Goal: Task Accomplishment & Management: Manage account settings

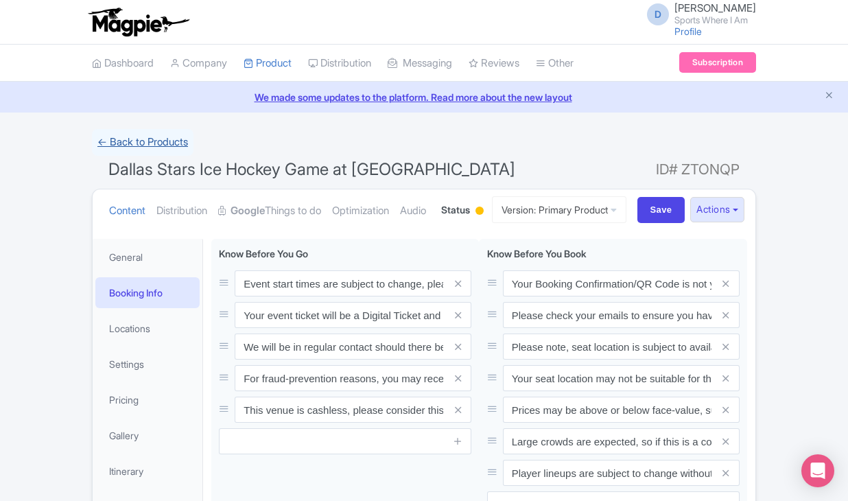
click at [143, 141] on link "← Back to Products" at bounding box center [143, 142] width 102 height 27
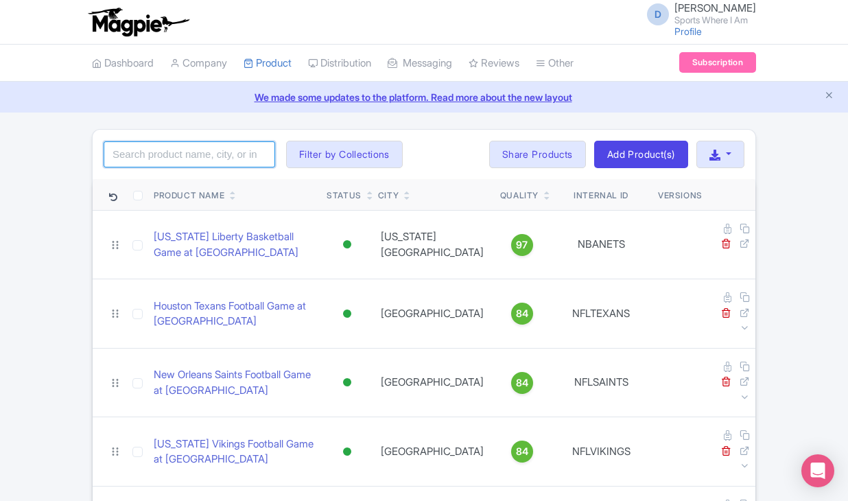
click at [134, 156] on input "search" at bounding box center [190, 154] width 172 height 26
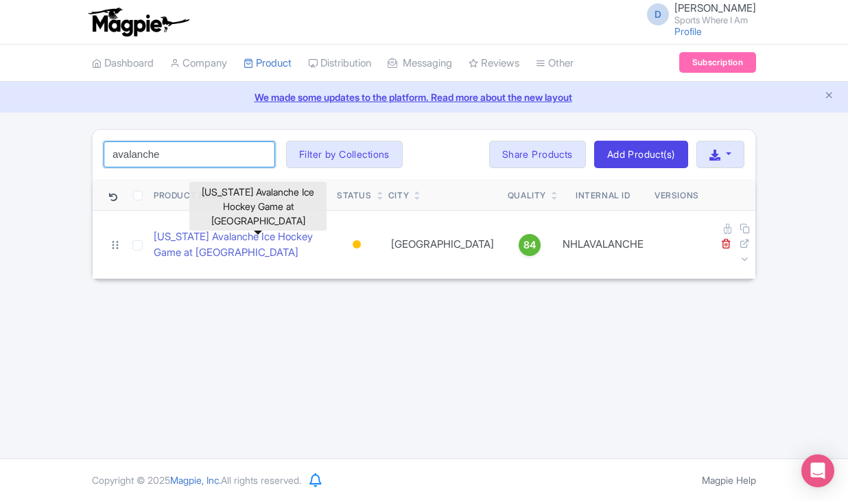
type input "avalanche"
click at [167, 229] on link "Colorado Avalanche Ice Hockey Game at Ball Arena" at bounding box center [240, 244] width 172 height 31
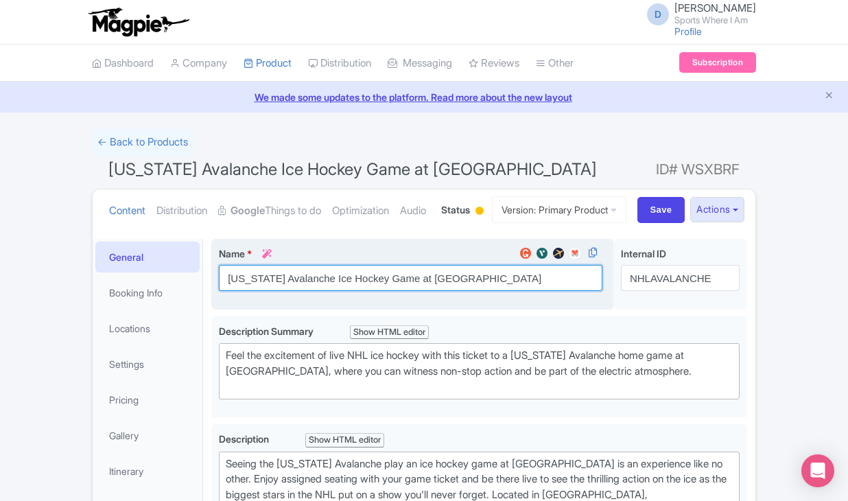
click at [252, 291] on input "Colorado Avalanche Ice Hockey Game at Ball Arena" at bounding box center [410, 278] width 383 height 26
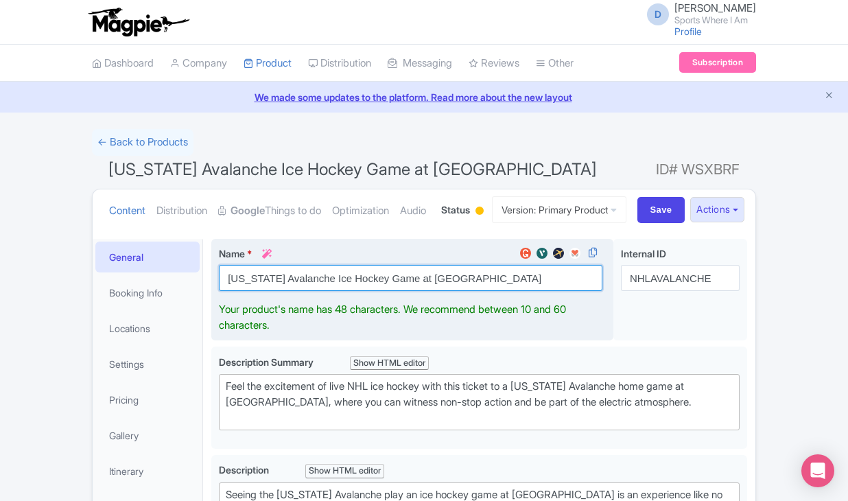
click at [252, 291] on input "Colorado Avalanche Ice Hockey Game at Ball Arena" at bounding box center [410, 278] width 383 height 26
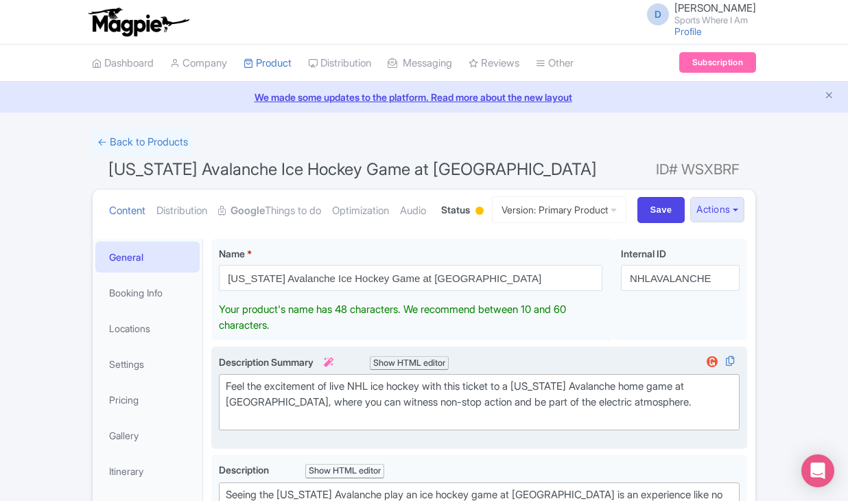
click at [333, 425] on div "Feel the excitement of live NHL ice hockey with this ticket to a Colorado Avala…" at bounding box center [479, 402] width 507 height 47
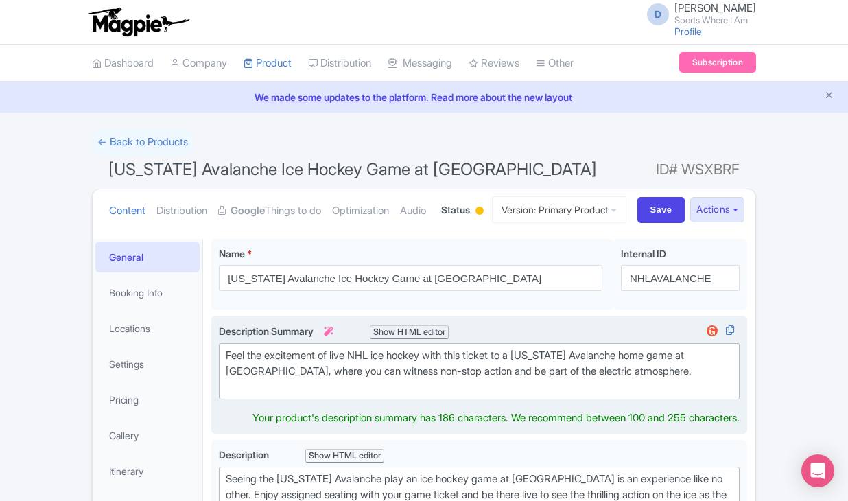
click at [333, 394] on div "Feel the excitement of live NHL ice hockey with this ticket to a Colorado Avala…" at bounding box center [479, 371] width 507 height 47
click at [346, 394] on div "Feel the excitement of live NHL ice hockey with this ticket to a Colorado Avala…" at bounding box center [479, 371] width 507 height 47
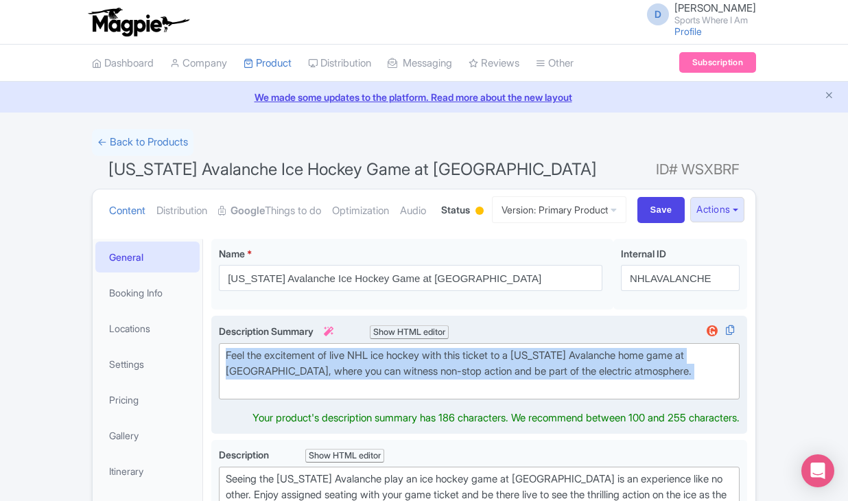
click at [346, 394] on div "Feel the excitement of live NHL ice hockey with this ticket to a Colorado Avala…" at bounding box center [479, 371] width 507 height 47
type trix-editor "<div>Feel the excitement of live NHL ice hockey with this ticket to a Colorado …"
copy div "Feel the excitement of live NHL ice hockey with this ticket to a Colorado Avala…"
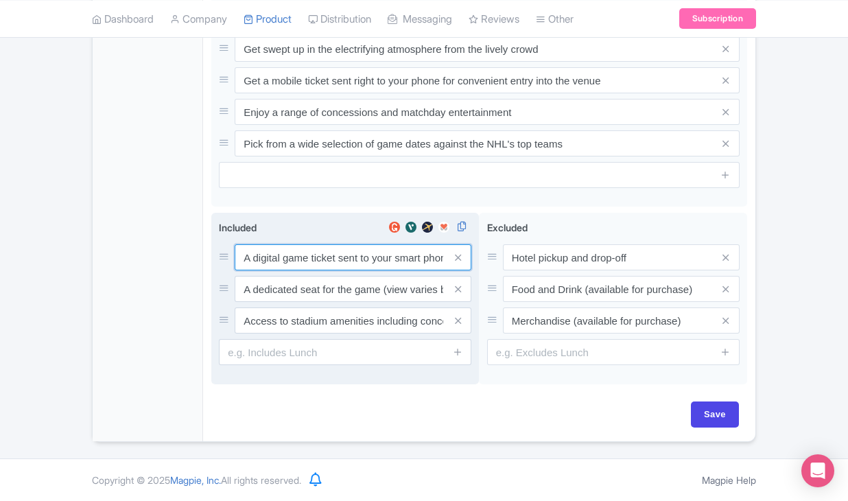
scroll to position [766, 0]
click at [318, 250] on input "A digital game ticket sent to your smart phone" at bounding box center [353, 257] width 237 height 26
click at [318, 250] on input "A digital game ticket sent to your smart phone" at bounding box center [353, 258] width 237 height 26
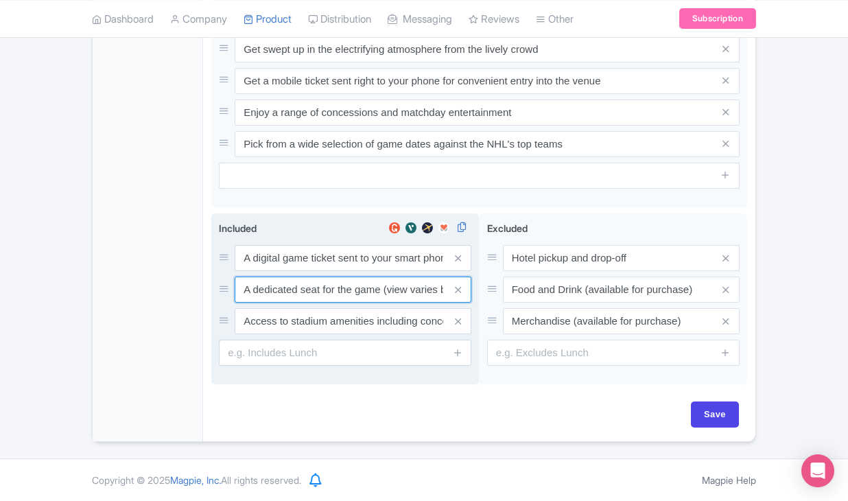
click at [306, 286] on input "A dedicated seat for the game (view varies by seat category)" at bounding box center [353, 289] width 237 height 26
click at [355, 319] on input "Access to stadium amenities including concessions and matchday activations" at bounding box center [353, 321] width 237 height 26
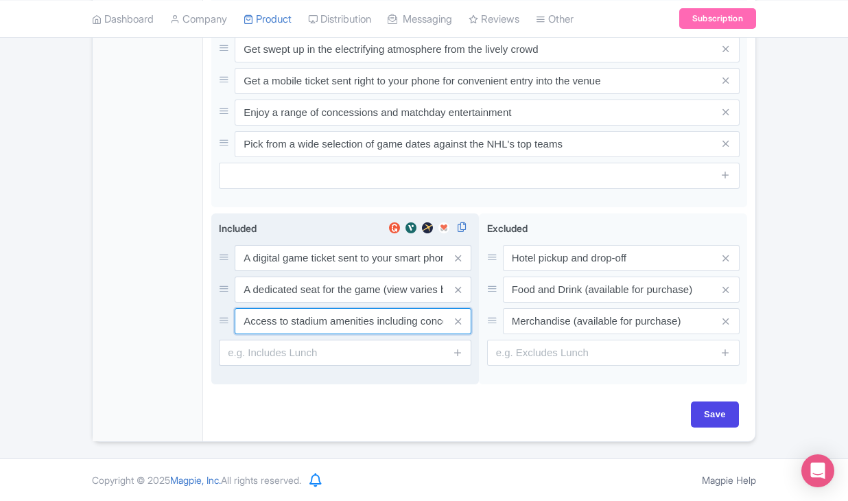
click at [355, 319] on input "Access to stadium amenities including concessions and matchday activations" at bounding box center [353, 321] width 237 height 26
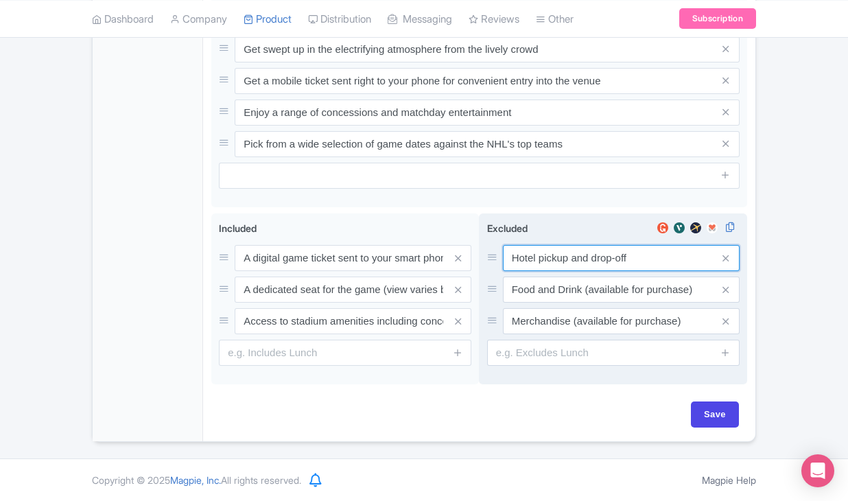
click at [539, 255] on input "Hotel pickup and drop-off" at bounding box center [621, 258] width 237 height 26
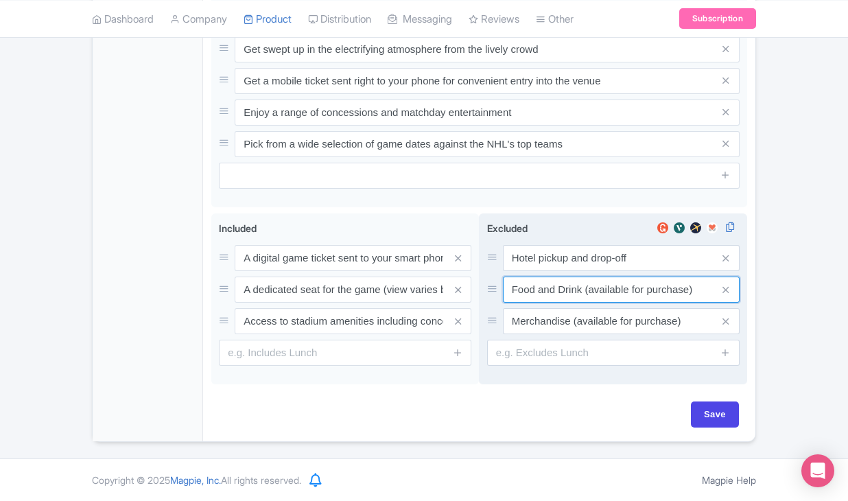
click at [543, 298] on input "Food and Drink (available for purchase)" at bounding box center [621, 289] width 237 height 26
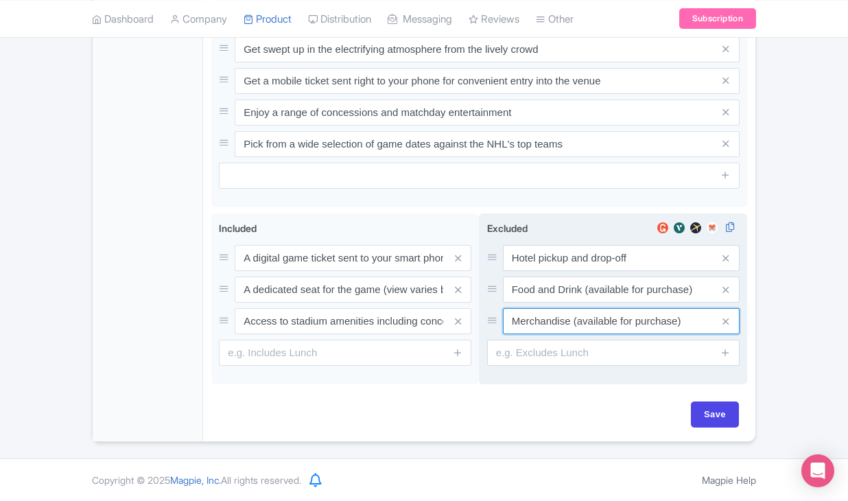
click at [550, 322] on input "Merchandise (available for purchase)" at bounding box center [621, 321] width 237 height 26
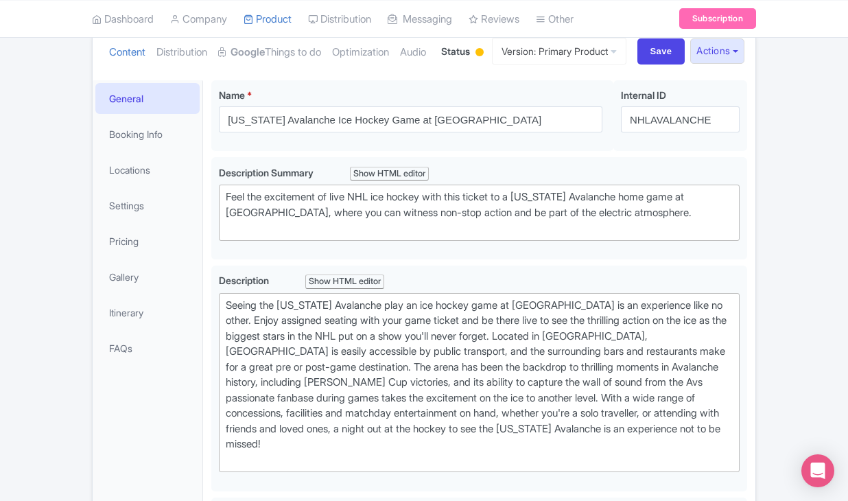
scroll to position [155, 0]
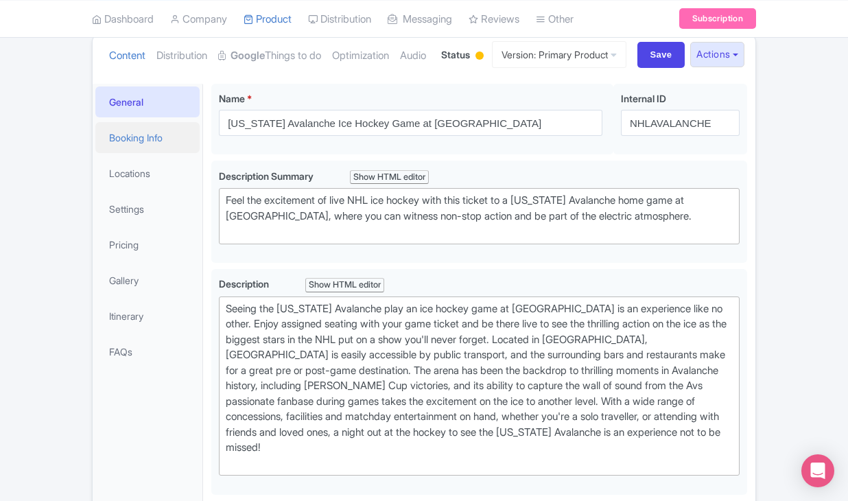
click at [178, 153] on link "Booking Info" at bounding box center [147, 137] width 104 height 31
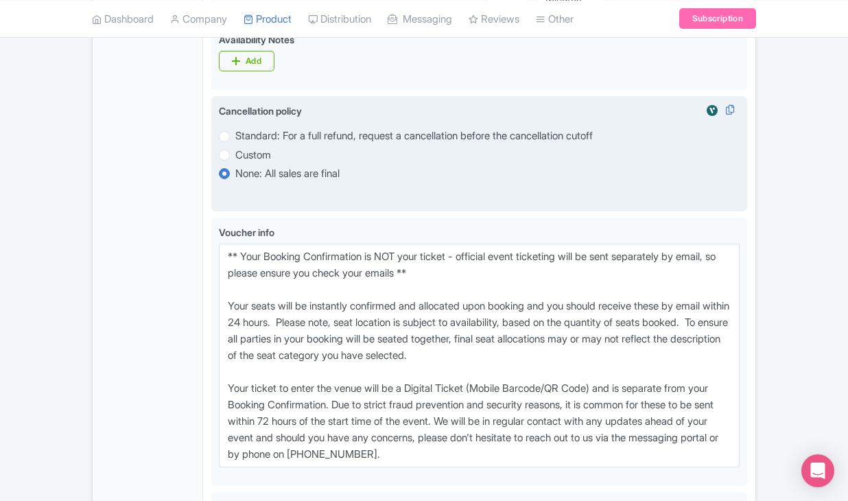
scroll to position [878, 0]
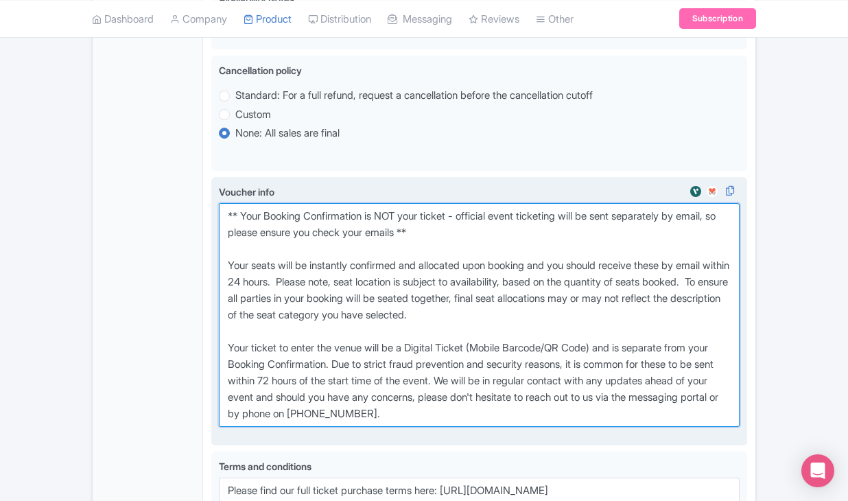
drag, startPoint x: 230, startPoint y: 276, endPoint x: 556, endPoint y: 465, distance: 376.9
click at [556, 427] on textarea "** Your Booking Confirmation is NOT your ticket - official event ticketing will…" at bounding box center [479, 315] width 521 height 224
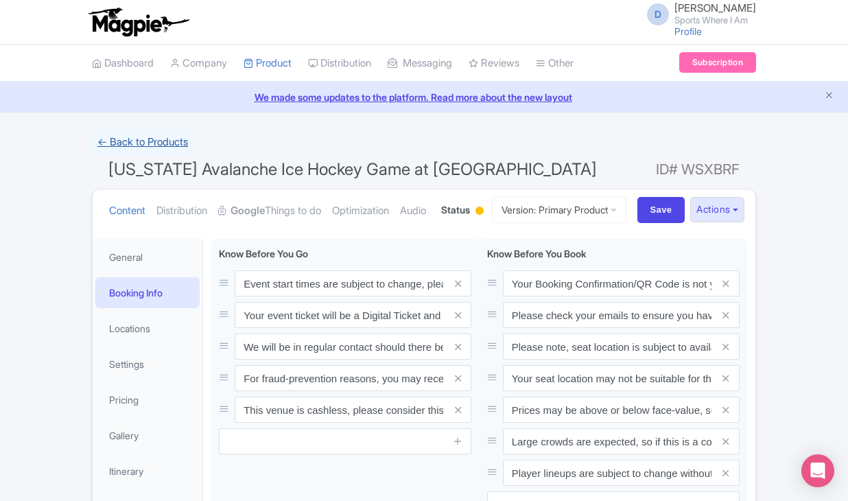
scroll to position [0, 0]
click at [134, 150] on link "← Back to Products" at bounding box center [143, 142] width 102 height 27
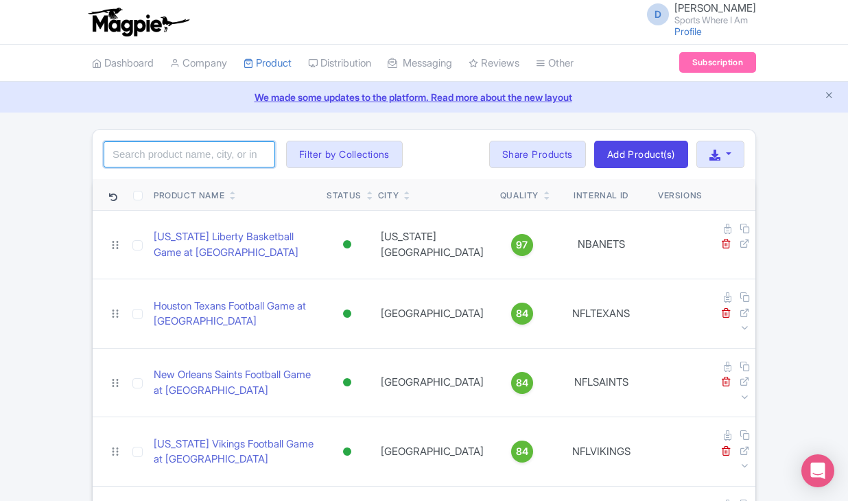
click at [231, 162] on input "search" at bounding box center [190, 154] width 172 height 26
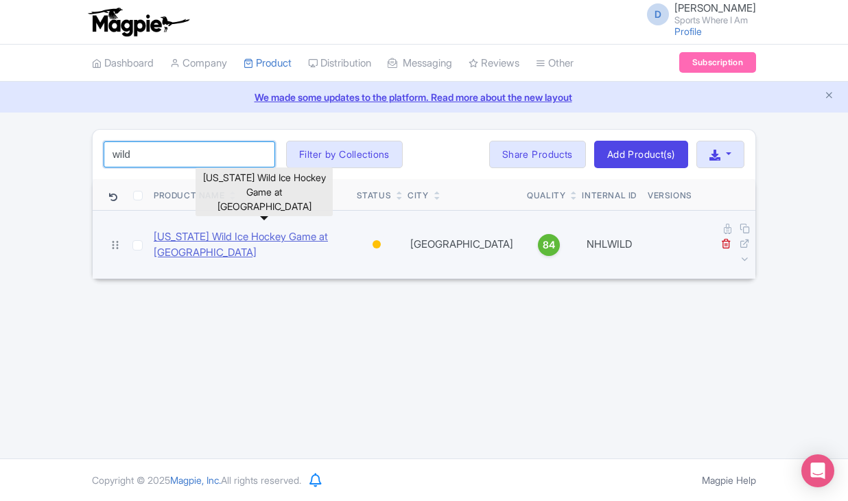
type input "wild"
click at [165, 246] on link "[US_STATE] Wild Ice Hockey Game at [GEOGRAPHIC_DATA]" at bounding box center [250, 244] width 192 height 31
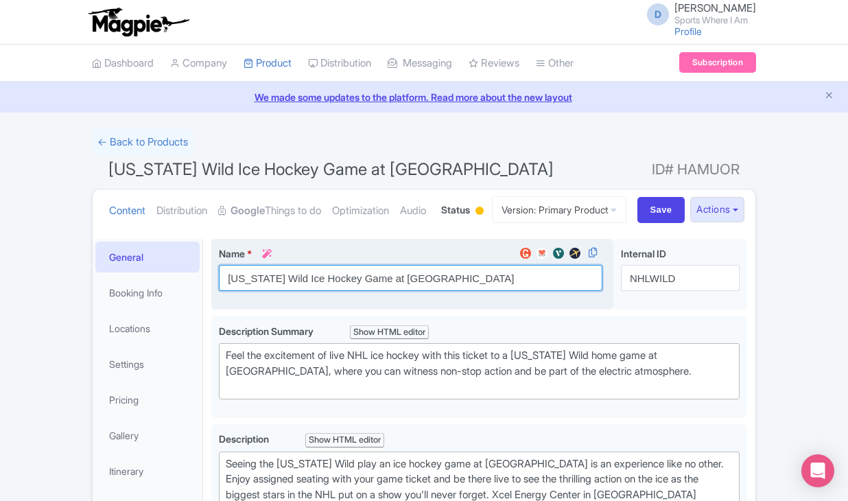
click at [317, 291] on input "[US_STATE] Wild Ice Hockey Game at [GEOGRAPHIC_DATA]" at bounding box center [410, 278] width 383 height 26
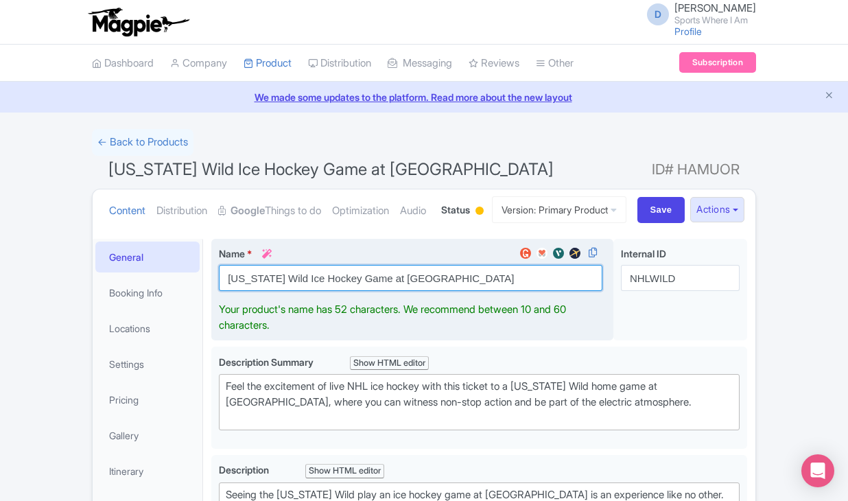
click at [317, 291] on input "Minnesota Wild Ice Hockey Game at Xcel Energy Center" at bounding box center [410, 278] width 383 height 26
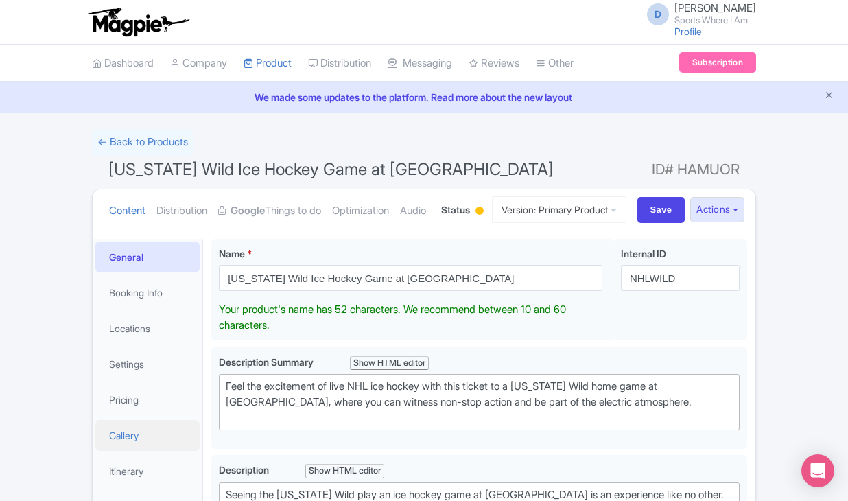
click at [142, 451] on link "Gallery" at bounding box center [147, 435] width 104 height 31
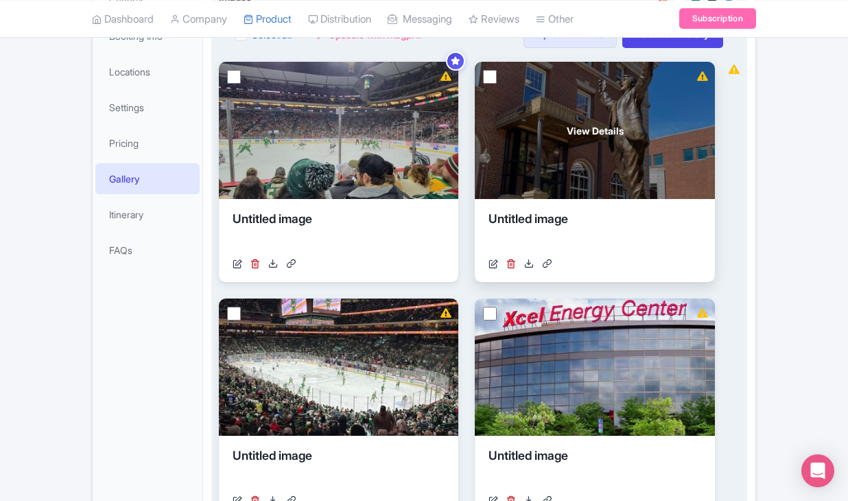
scroll to position [230, 0]
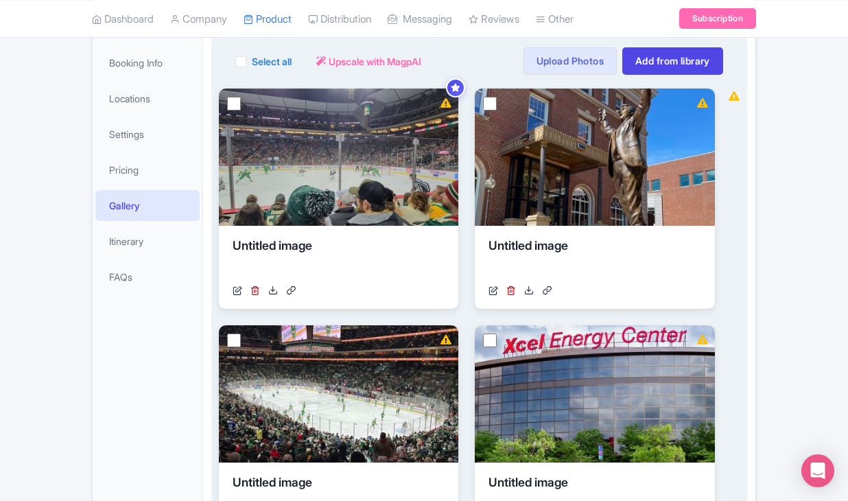
click at [252, 69] on label "Select all" at bounding box center [272, 61] width 40 height 14
click at [252, 62] on input "Select all" at bounding box center [256, 57] width 9 height 9
checkbox input "true"
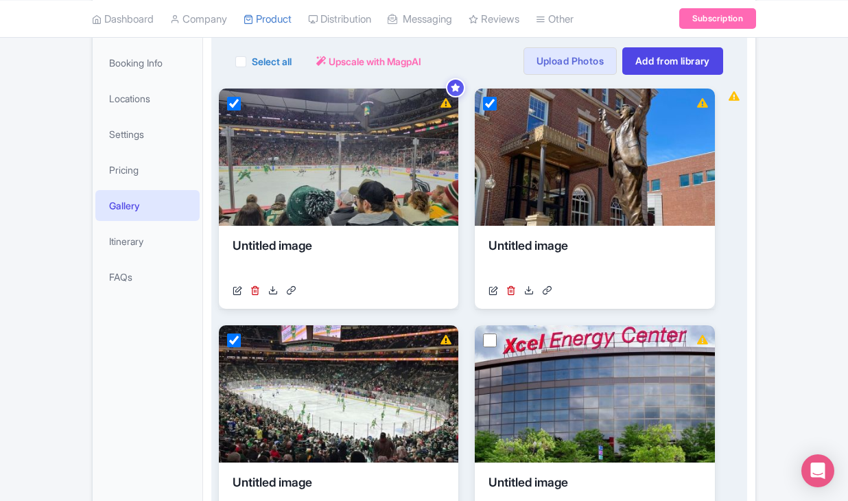
checkbox input "true"
click at [341, 75] on button "Actions" at bounding box center [332, 60] width 54 height 27
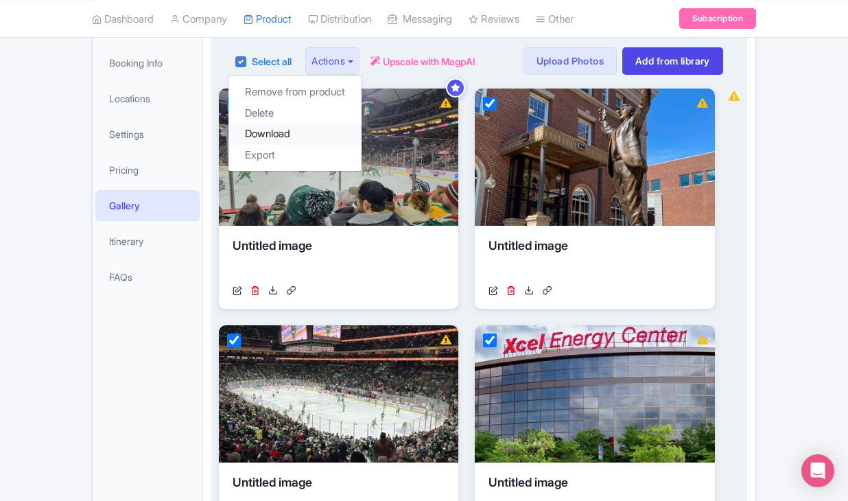
click at [332, 145] on link "Download" at bounding box center [294, 133] width 133 height 21
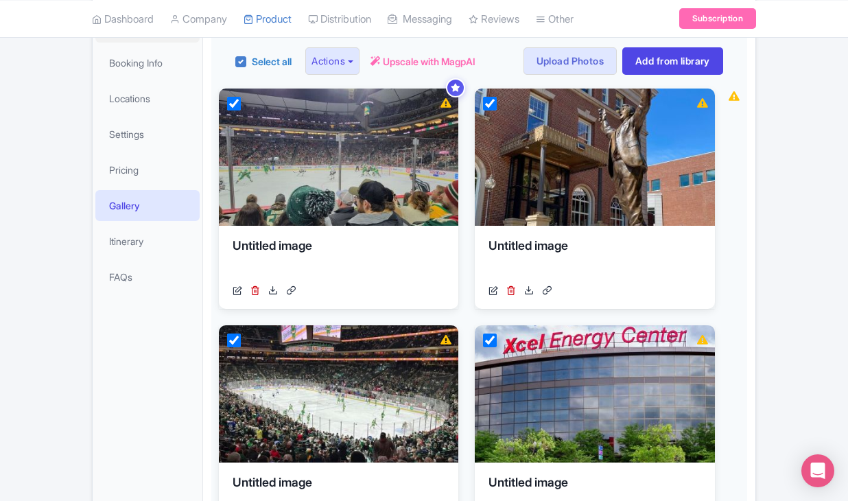
click at [156, 43] on link "General" at bounding box center [147, 27] width 104 height 31
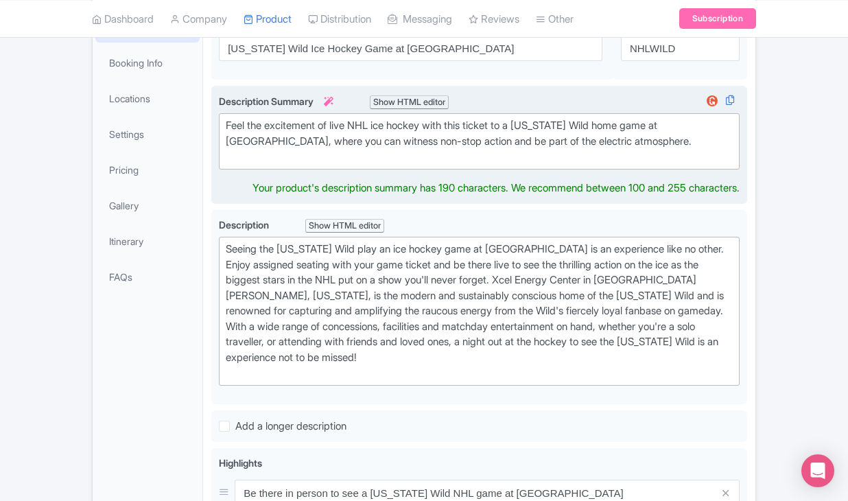
click at [292, 165] on div "Feel the excitement of live NHL ice hockey with this ticket to a Minnesota Wild…" at bounding box center [479, 141] width 507 height 47
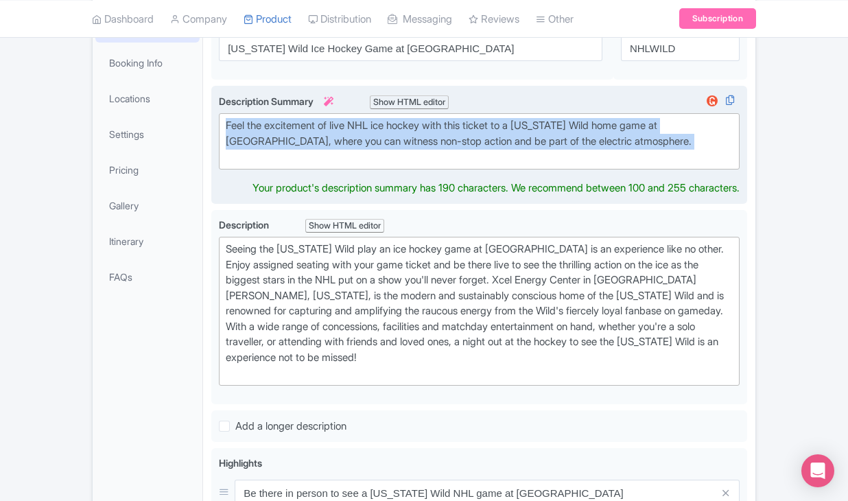
click at [292, 165] on div "Feel the excitement of live NHL ice hockey with this ticket to a Minnesota Wild…" at bounding box center [479, 141] width 507 height 47
type trix-editor "<div>Feel the excitement of live NHL ice hockey with this ticket to a Minnesota…"
copy div "Feel the excitement of live NHL ice hockey with this ticket to a Minnesota Wild…"
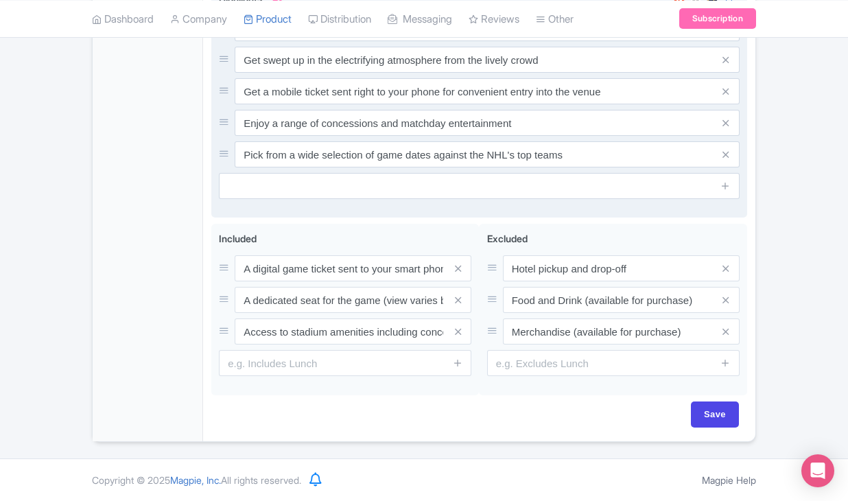
scroll to position [735, 0]
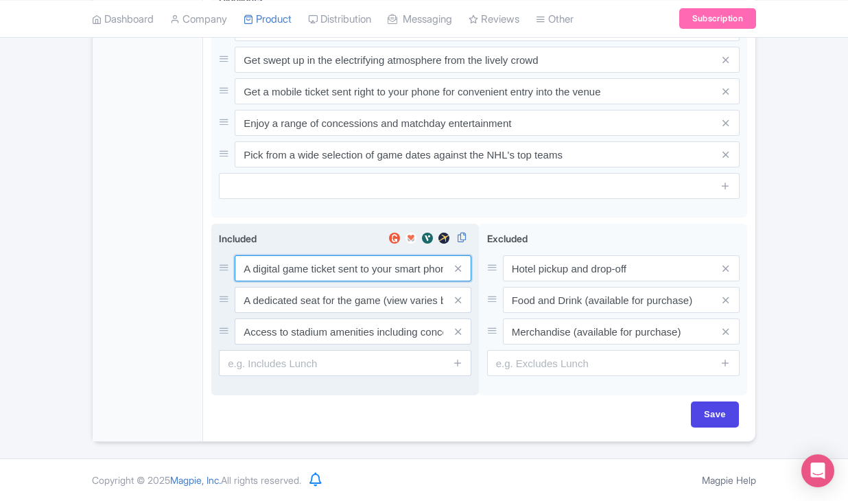
click at [302, 275] on input "A digital game ticket sent to your smart phone" at bounding box center [353, 268] width 237 height 26
click at [302, 275] on input "A digital game ticket sent to your smart phone" at bounding box center [353, 269] width 237 height 26
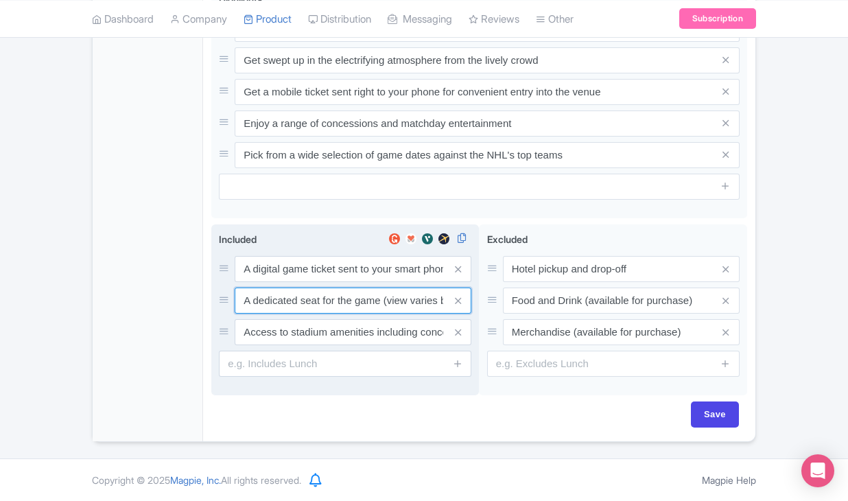
click at [317, 300] on input "A dedicated seat for the game (view varies by seat category)" at bounding box center [353, 300] width 237 height 26
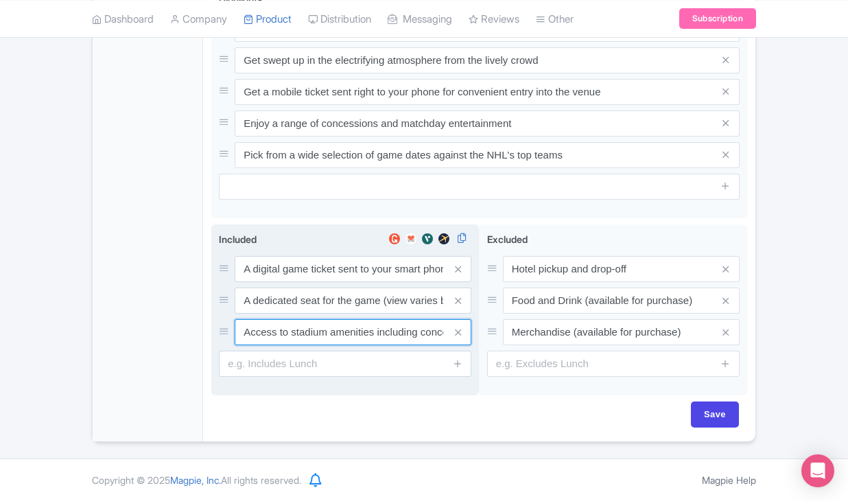
click at [325, 329] on input "Access to stadium amenities including concessions and matchday activations" at bounding box center [353, 332] width 237 height 26
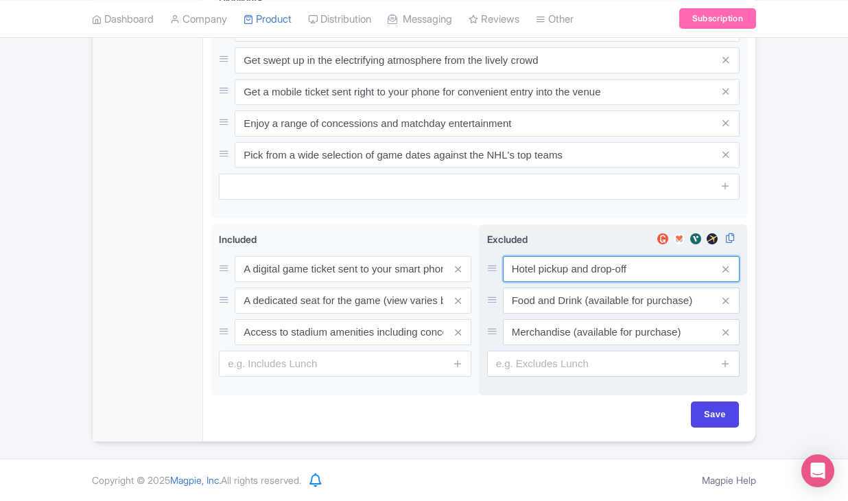
click at [539, 263] on input "Hotel pickup and drop-off" at bounding box center [621, 269] width 237 height 26
click at [574, 307] on input "Food and Drink (available for purchase)" at bounding box center [621, 300] width 237 height 26
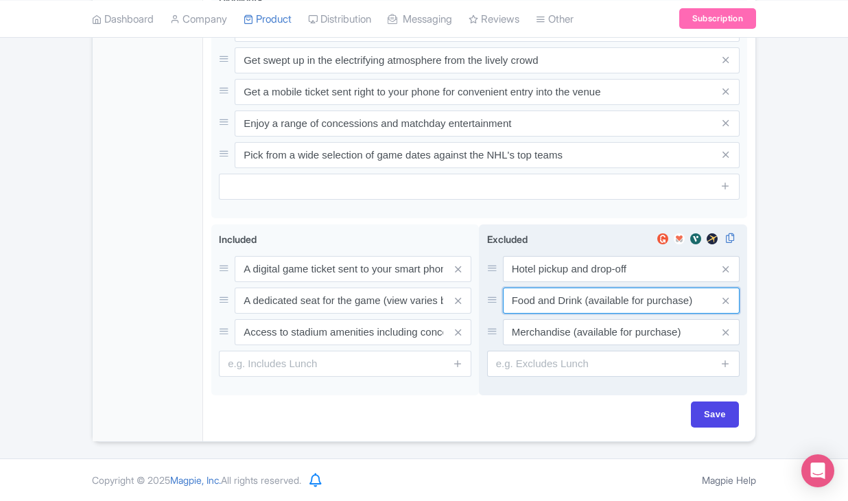
click at [574, 307] on input "Food and Drink (available for purchase)" at bounding box center [621, 300] width 237 height 26
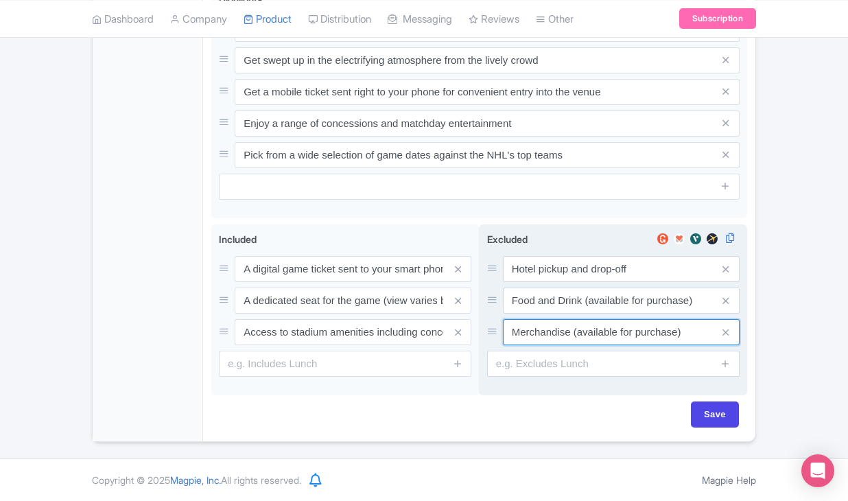
click at [555, 331] on input "Merchandise (available for purchase)" at bounding box center [621, 332] width 237 height 26
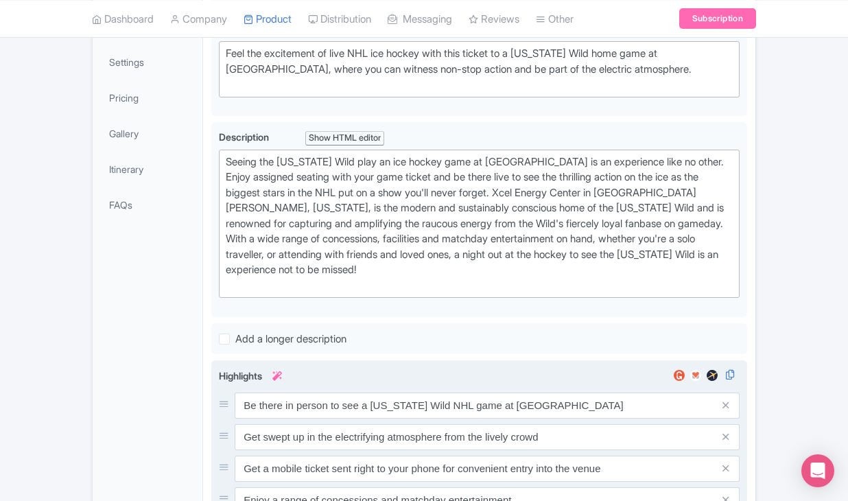
scroll to position [0, 0]
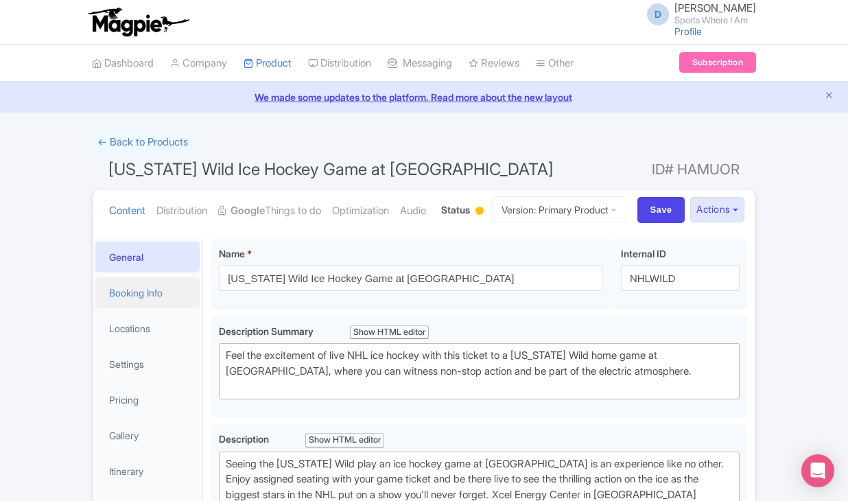
click at [181, 308] on link "Booking Info" at bounding box center [147, 292] width 104 height 31
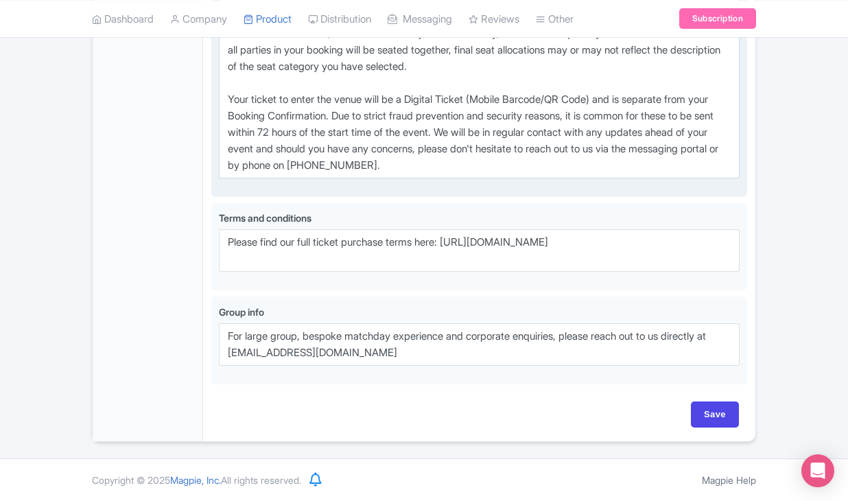
scroll to position [1059, 0]
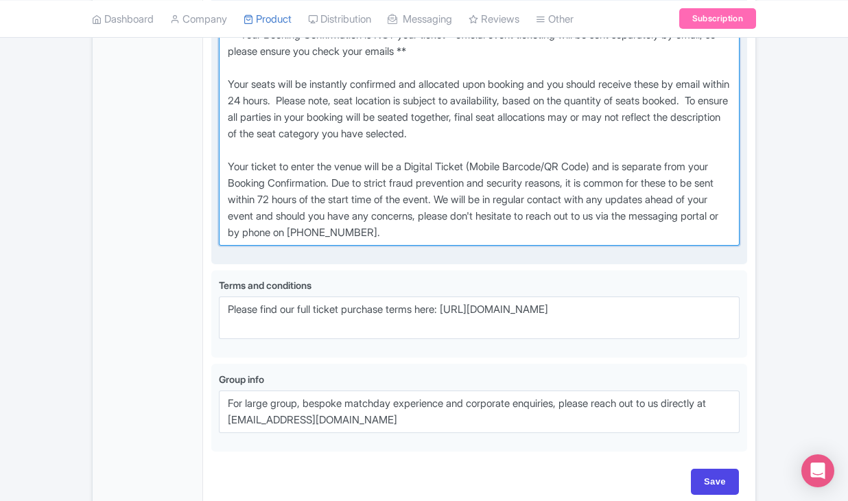
drag, startPoint x: 228, startPoint y: 90, endPoint x: 528, endPoint y: 291, distance: 360.9
click at [528, 246] on textarea "** Your Booking Confirmation is NOT your ticket - official event ticketing will…" at bounding box center [479, 134] width 521 height 224
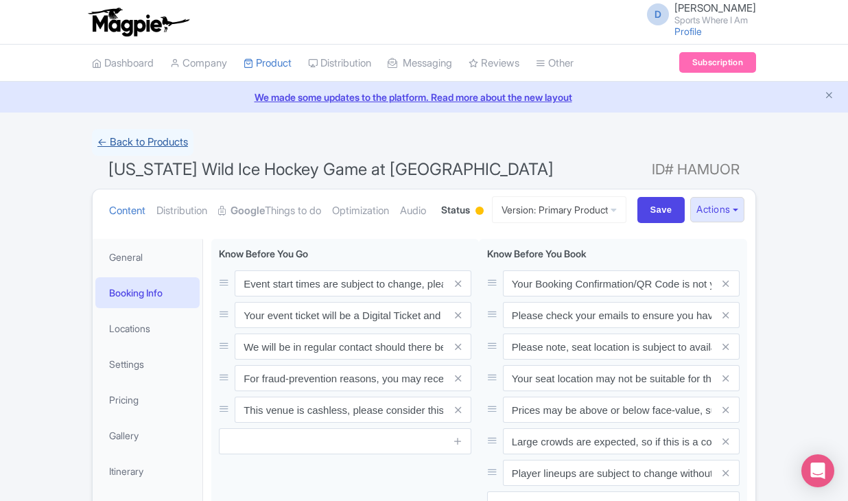
scroll to position [0, 0]
click at [163, 132] on link "← Back to Products" at bounding box center [143, 142] width 102 height 27
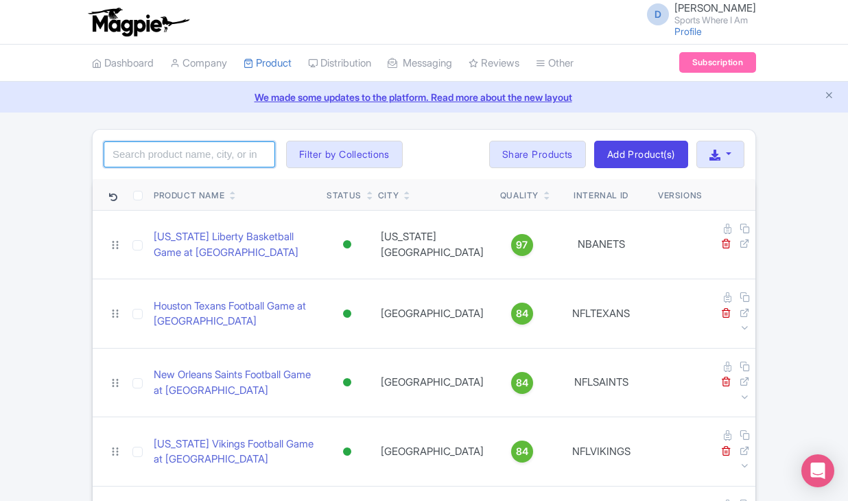
click at [193, 156] on input "search" at bounding box center [190, 154] width 172 height 26
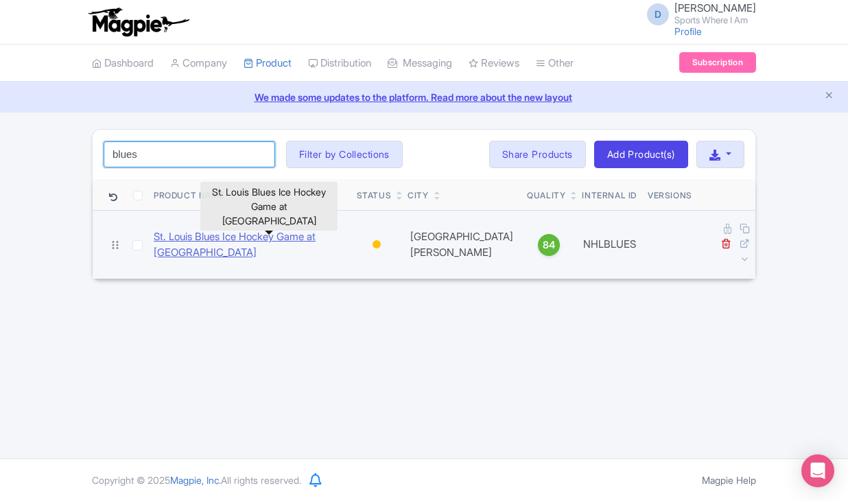
type input "blues"
click at [165, 229] on link "St. Louis Blues Ice Hockey Game at [GEOGRAPHIC_DATA]" at bounding box center [250, 244] width 192 height 31
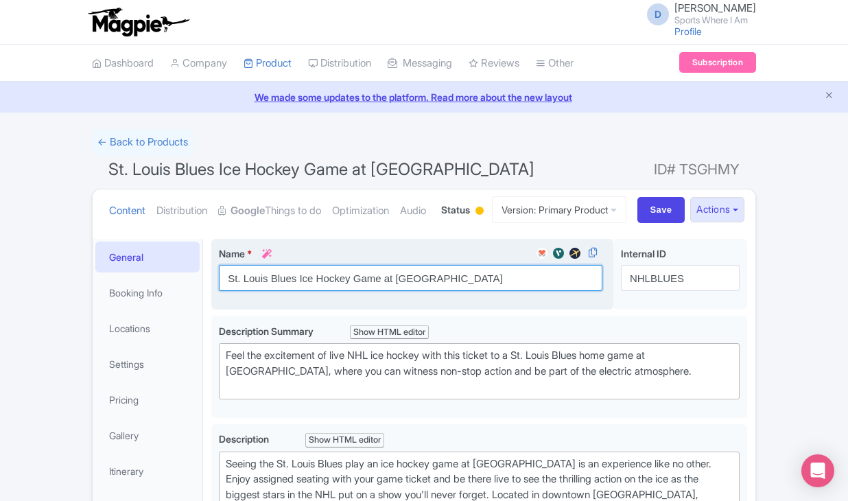
click at [406, 291] on input "St. Louis Blues Ice Hockey Game at [GEOGRAPHIC_DATA]" at bounding box center [410, 278] width 383 height 26
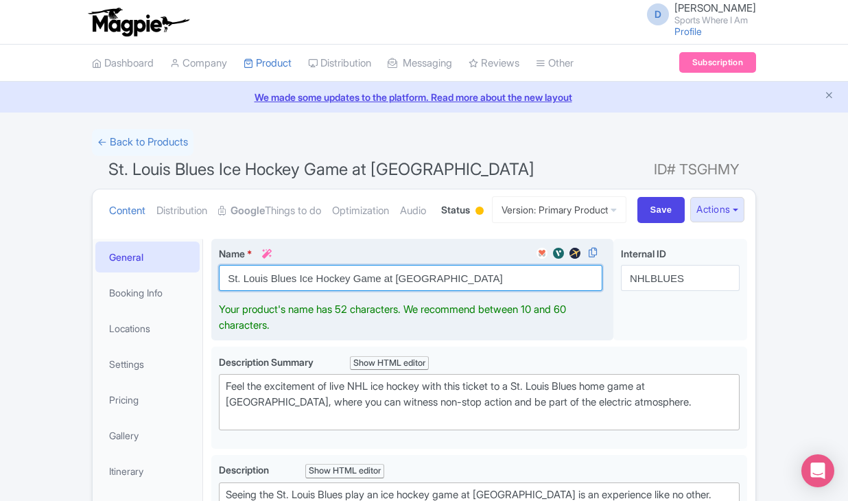
click at [406, 291] on input "St. Louis Blues Ice Hockey Game at [GEOGRAPHIC_DATA]" at bounding box center [410, 278] width 383 height 26
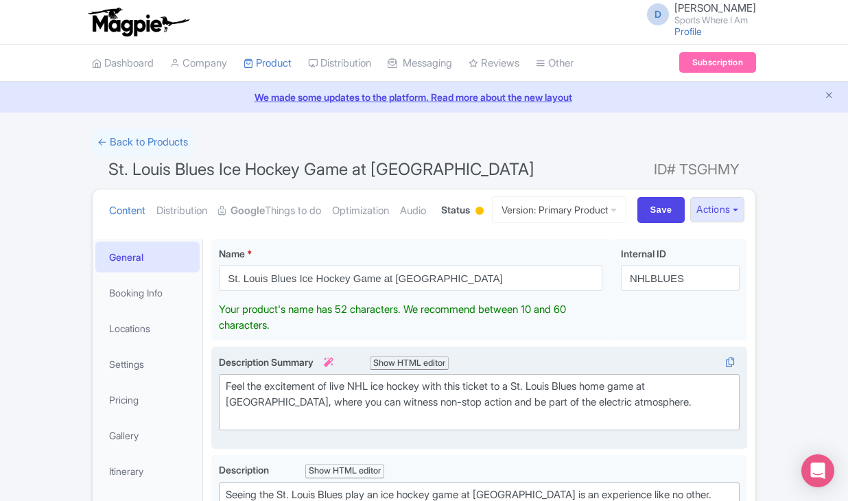
click at [314, 425] on div "Feel the excitement of live NHL ice hockey with this ticket to a St. Louis Blue…" at bounding box center [479, 402] width 507 height 47
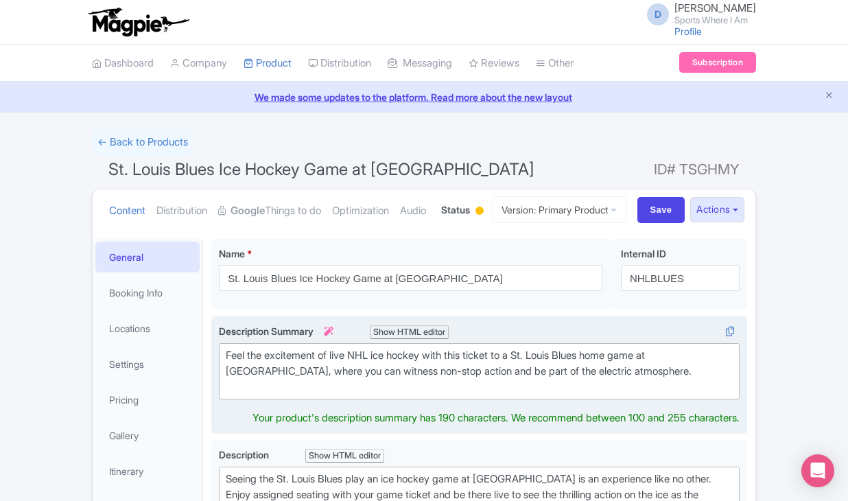
click at [314, 394] on div "Feel the excitement of live NHL ice hockey with this ticket to a St. Louis Blue…" at bounding box center [479, 371] width 507 height 47
click at [313, 394] on div "Feel the excitement of live NHL ice hockey with this ticket to a St. Louis Blue…" at bounding box center [479, 371] width 507 height 47
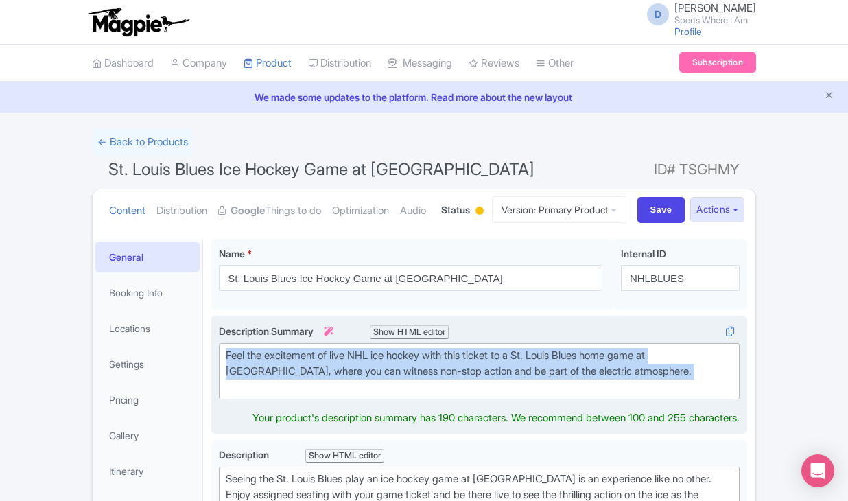
click at [313, 394] on div "Feel the excitement of live NHL ice hockey with this ticket to a St. Louis Blue…" at bounding box center [479, 371] width 507 height 47
type trix-editor "<div>Feel the excitement of live NHL ice hockey with this ticket to a St. Louis…"
copy div "Feel the excitement of live NHL ice hockey with this ticket to a St. Louis Blue…"
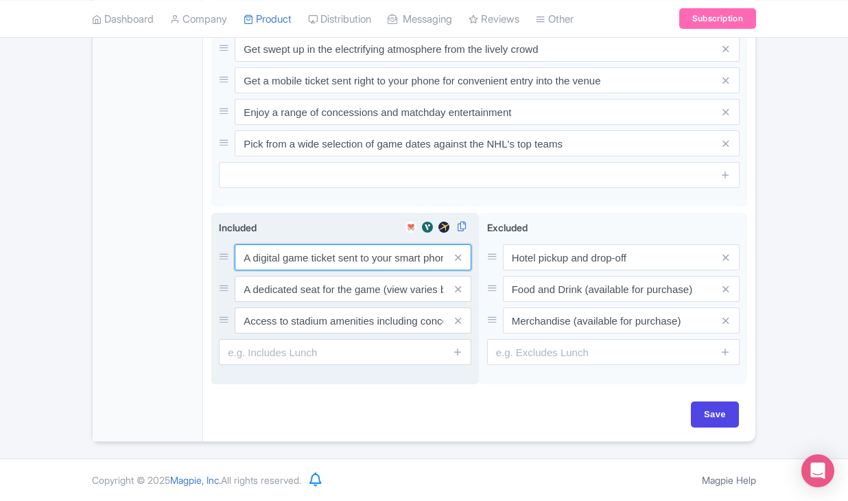
click at [310, 250] on input "A digital game ticket sent to your smart phone" at bounding box center [353, 257] width 237 height 26
click at [310, 250] on input "A digital game ticket sent to your smart phone" at bounding box center [353, 258] width 237 height 26
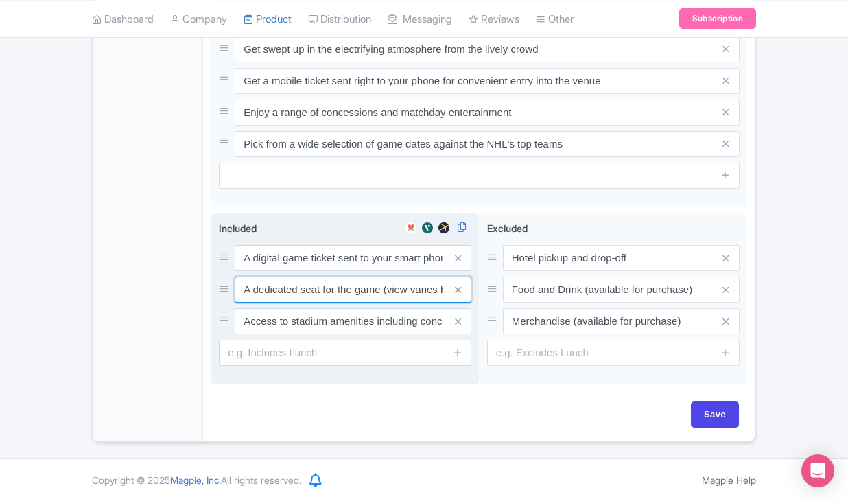
click at [322, 296] on input "A dedicated seat for the game (view varies by seat category)" at bounding box center [353, 289] width 237 height 26
click at [346, 321] on input "Access to stadium amenities including concessions and matchday activations" at bounding box center [353, 321] width 237 height 26
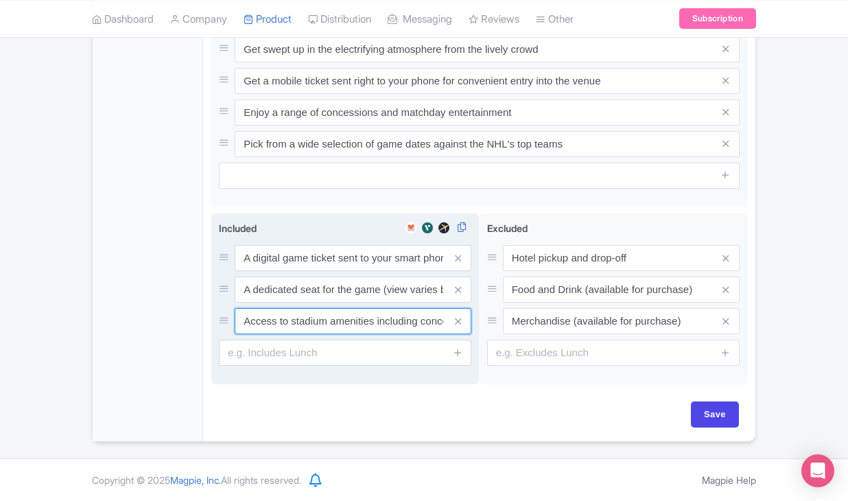
click at [346, 321] on input "Access to stadium amenities including concessions and matchday activations" at bounding box center [353, 321] width 237 height 26
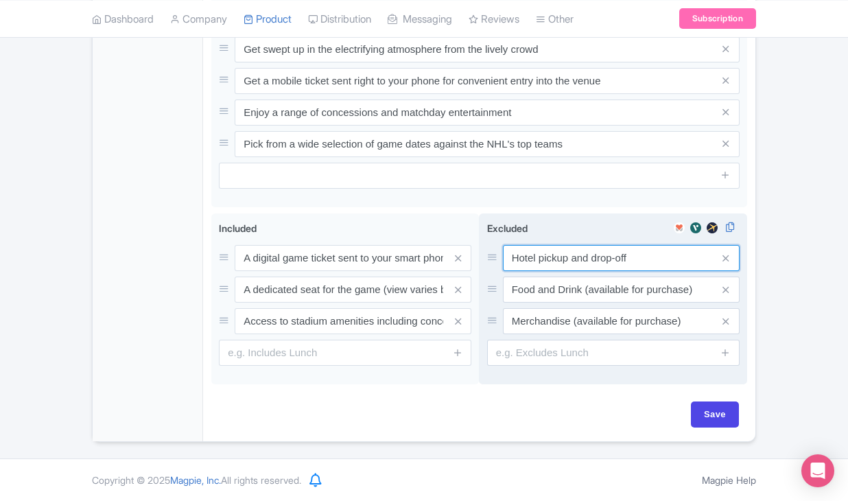
click at [549, 258] on input "Hotel pickup and drop-off" at bounding box center [621, 258] width 237 height 26
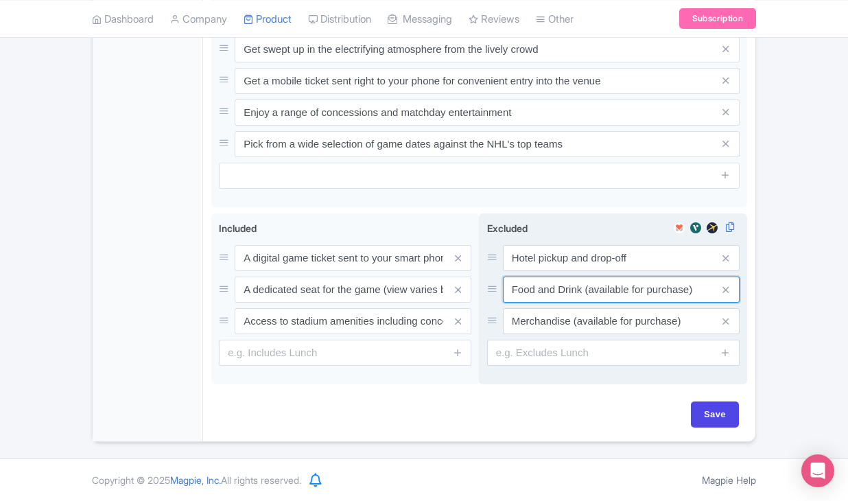
click at [543, 283] on input "Food and Drink (available for purchase)" at bounding box center [621, 289] width 237 height 26
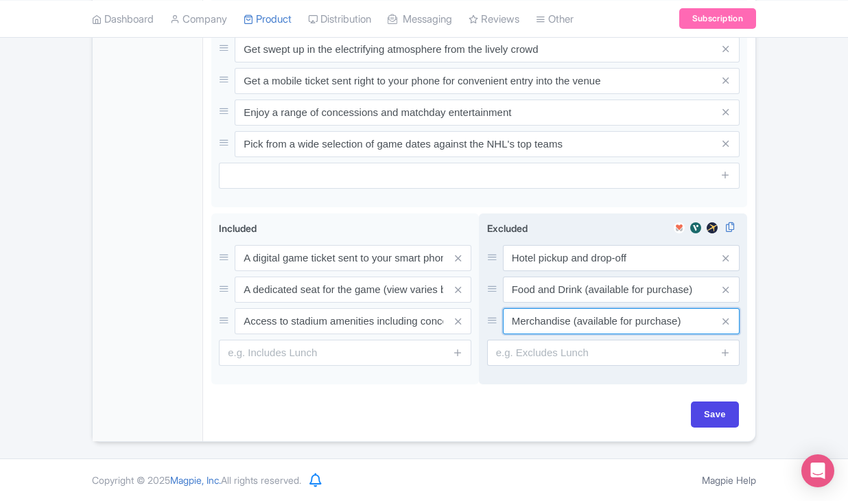
click at [541, 332] on input "Merchandise (available for purchase)" at bounding box center [621, 321] width 237 height 26
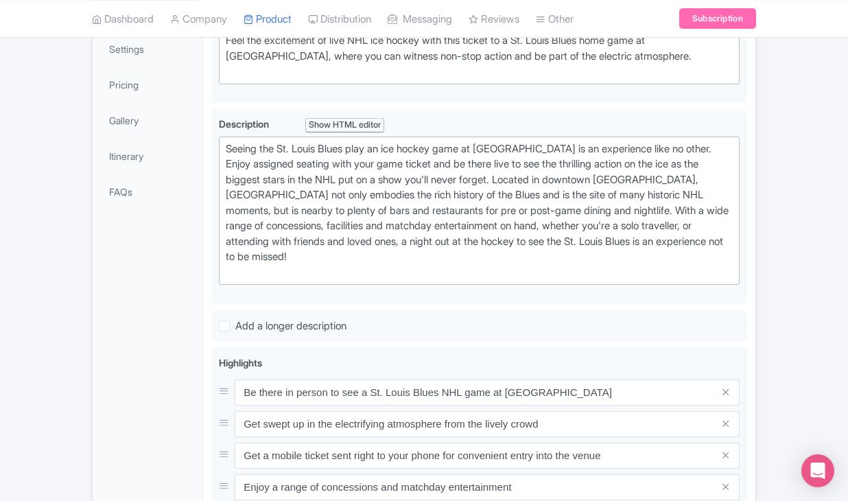
scroll to position [279, 0]
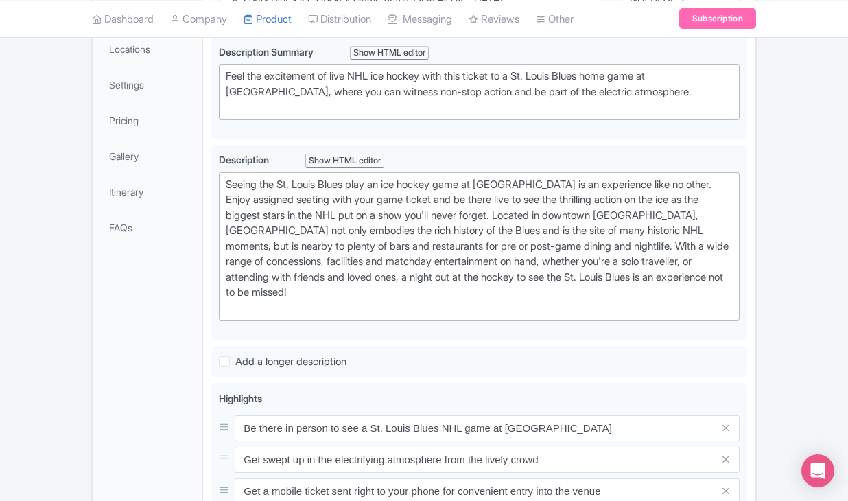
click at [165, 29] on link "Booking Info" at bounding box center [147, 13] width 104 height 31
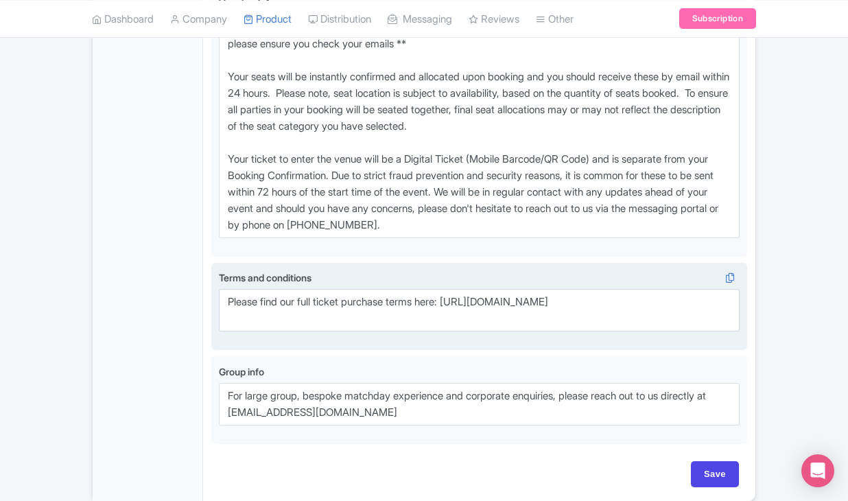
scroll to position [1019, 0]
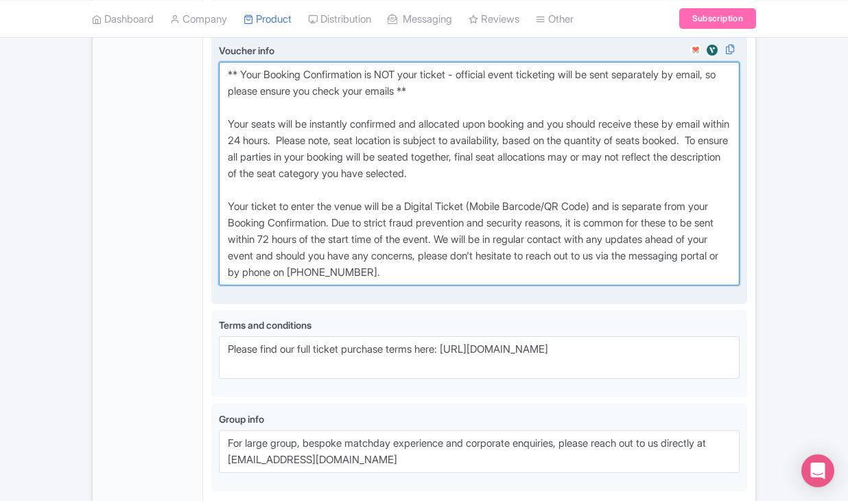
drag, startPoint x: 225, startPoint y: 132, endPoint x: 519, endPoint y: 357, distance: 370.1
click at [519, 296] on div "Voucher info i" at bounding box center [479, 169] width 521 height 253
